Goal: Information Seeking & Learning: Learn about a topic

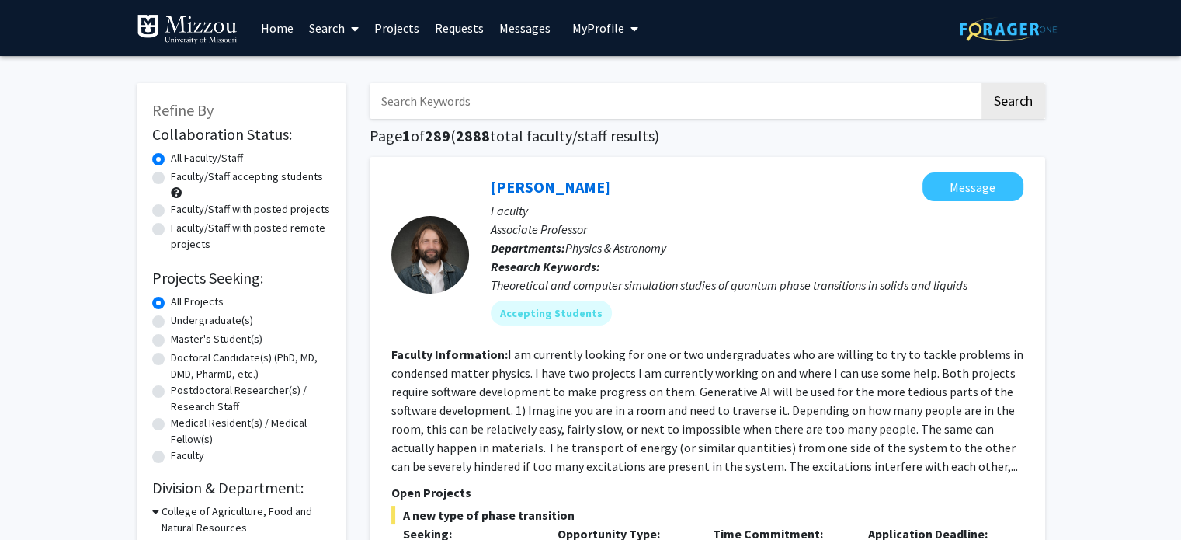
click at [171, 180] on label "Faculty/Staff accepting students" at bounding box center [247, 177] width 152 height 16
click at [171, 179] on input "Faculty/Staff accepting students" at bounding box center [176, 174] width 10 height 10
radio input "true"
click at [605, 98] on input "Search Keywords" at bounding box center [675, 101] width 610 height 36
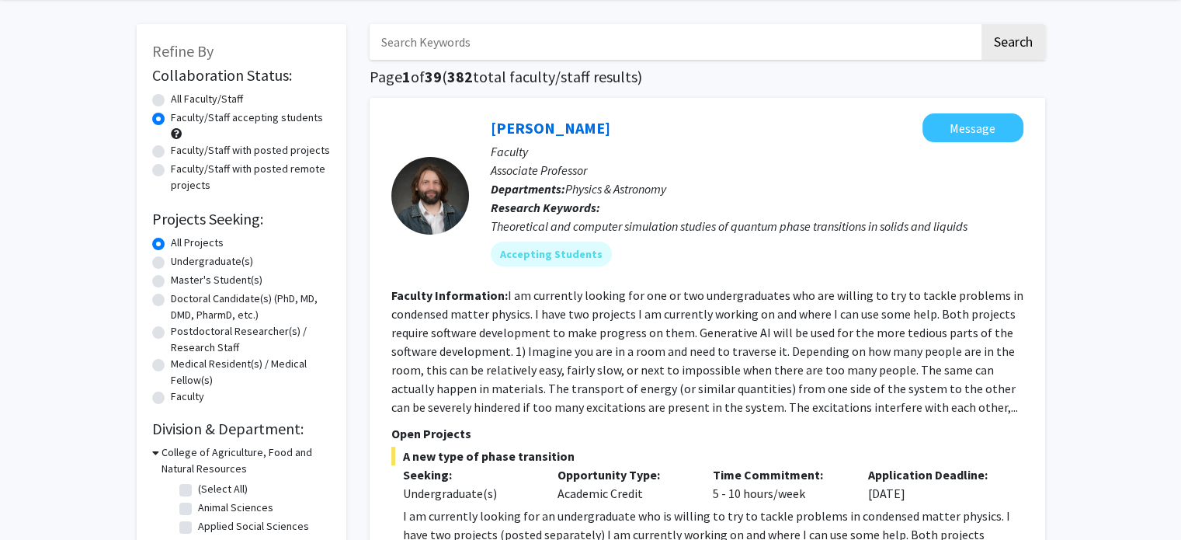
scroll to position [50, 0]
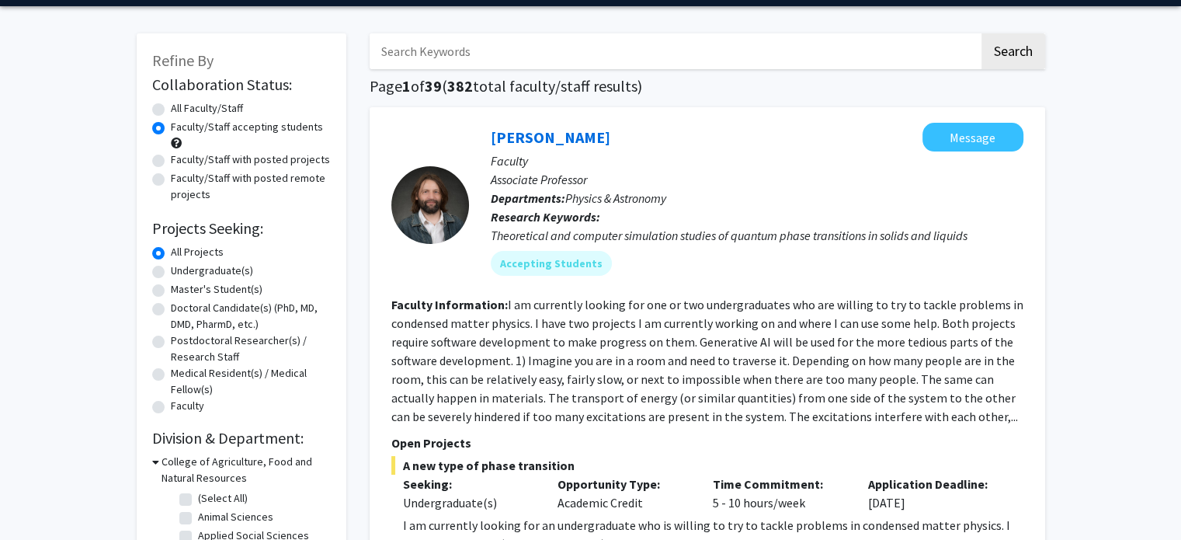
click at [428, 55] on input "Search Keywords" at bounding box center [675, 51] width 610 height 36
type input "children"
click at [982, 33] on button "Search" at bounding box center [1014, 51] width 64 height 36
radio input "true"
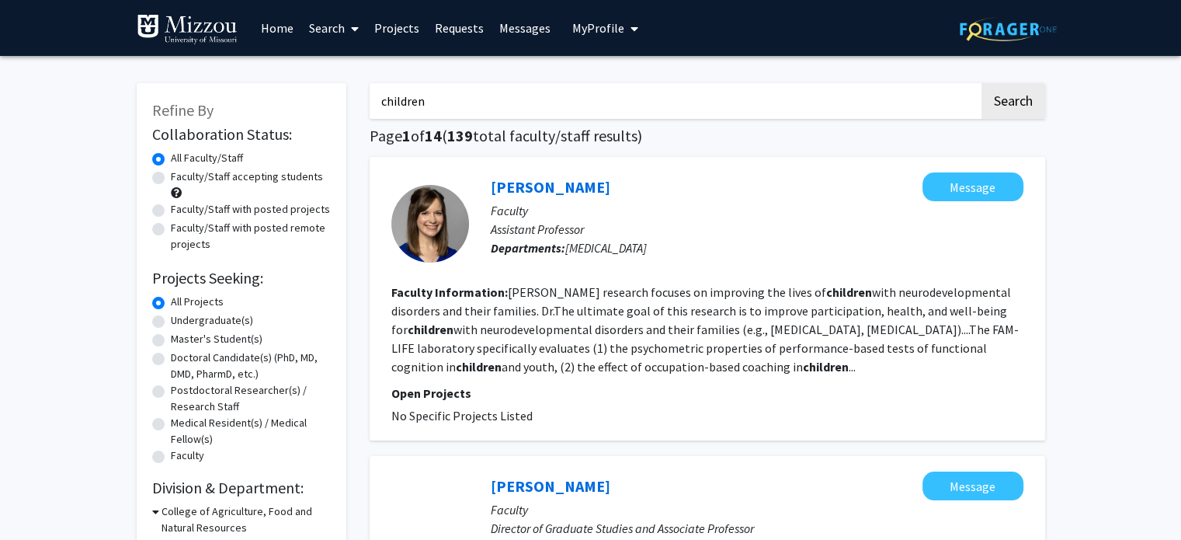
click at [448, 102] on input "children" at bounding box center [675, 101] width 610 height 36
type input "children and mental health"
click at [982, 83] on button "Search" at bounding box center [1014, 101] width 64 height 36
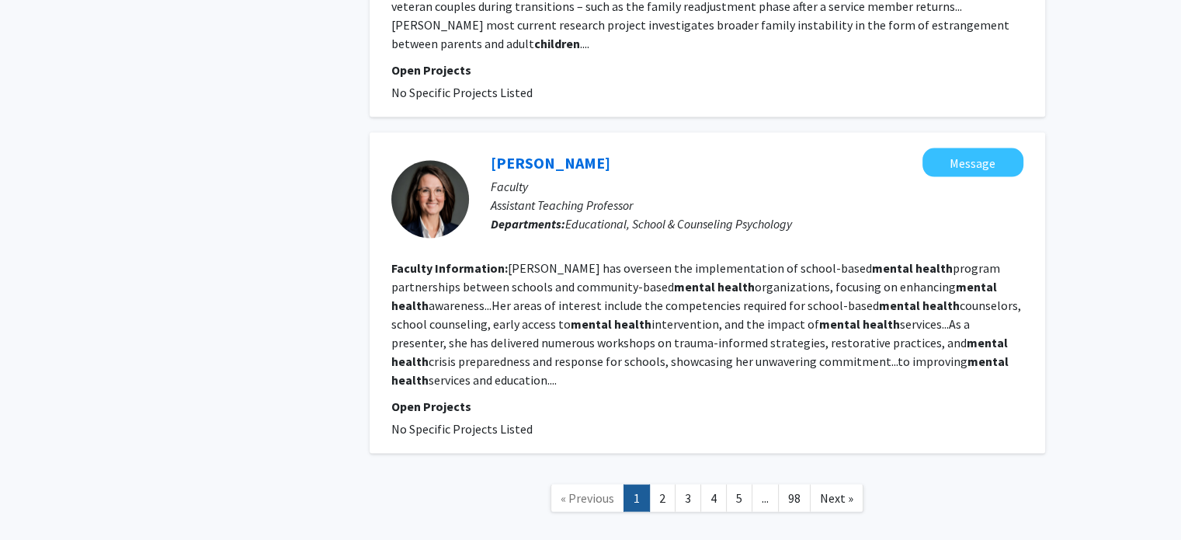
scroll to position [3107, 0]
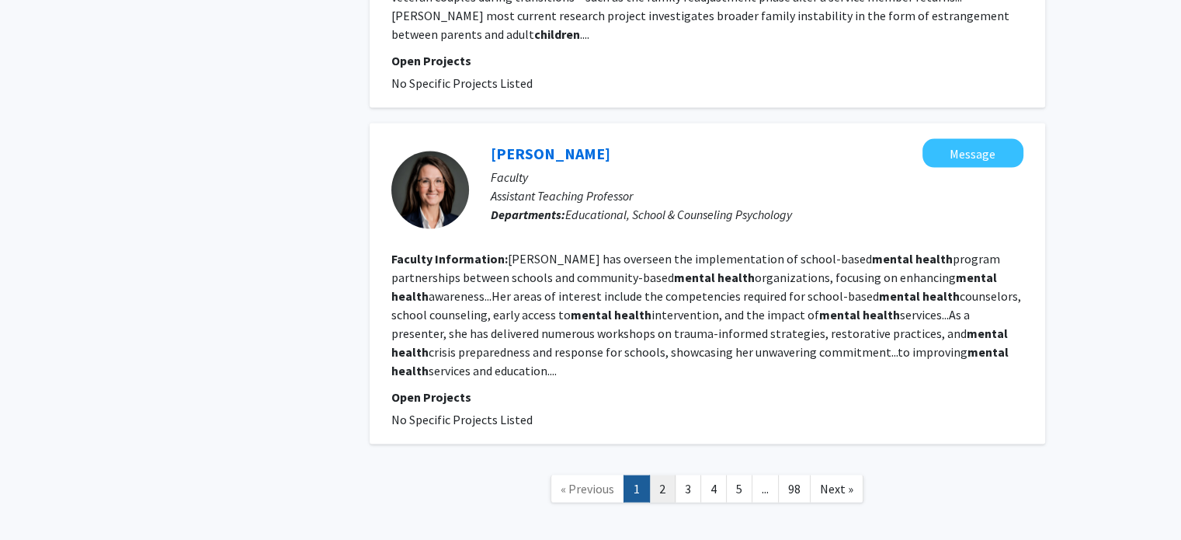
click at [666, 475] on link "2" at bounding box center [662, 488] width 26 height 27
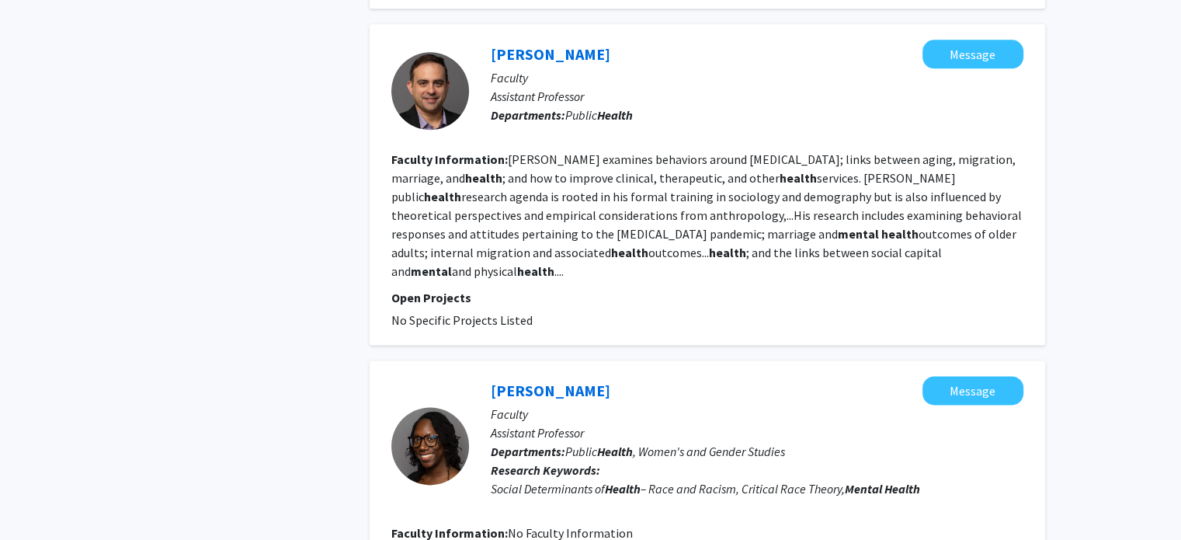
scroll to position [1991, 0]
